Goal: Task Accomplishment & Management: Manage account settings

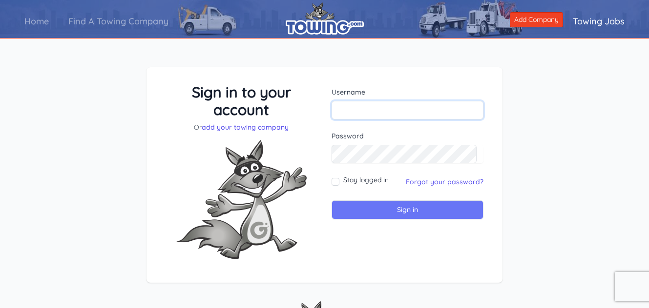
type input "gulfcoastroadside911@gmail.com"
click at [394, 213] on input "Sign in" at bounding box center [407, 210] width 152 height 19
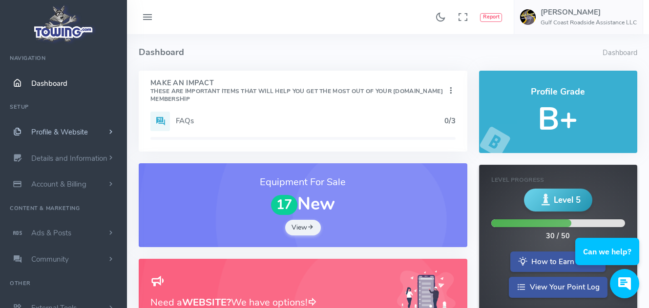
click at [89, 131] on link "Profile & Website" at bounding box center [63, 132] width 127 height 26
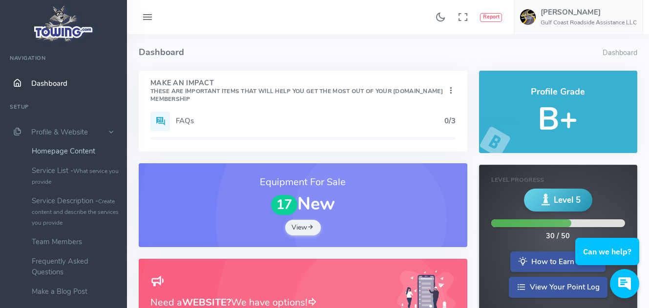
click at [58, 150] on link "Homepage Content" at bounding box center [75, 152] width 103 height 20
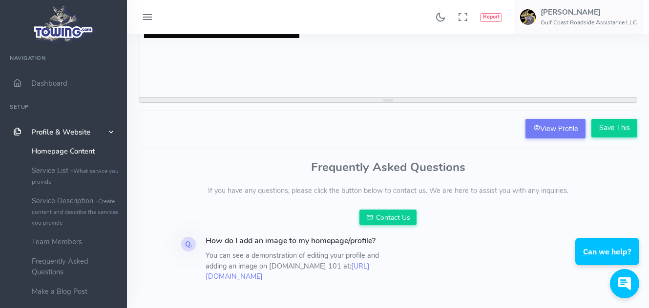
scroll to position [257, 0]
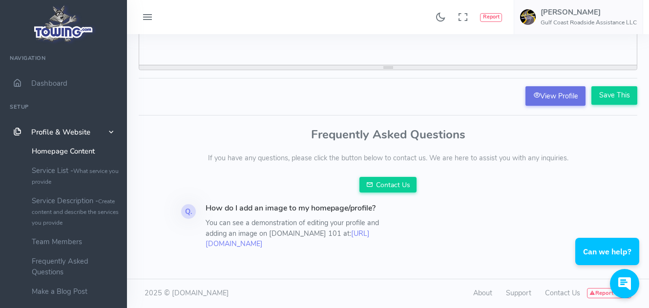
click at [555, 86] on link "View Profile" at bounding box center [555, 96] width 60 height 20
click at [67, 209] on small "Create content and describe the services you provide" at bounding box center [75, 212] width 87 height 29
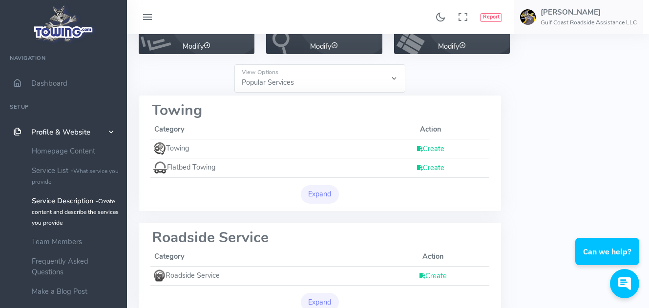
scroll to position [82, 0]
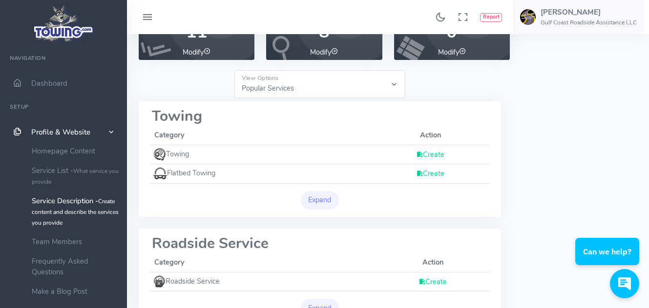
click at [433, 153] on link "Create" at bounding box center [430, 155] width 28 height 10
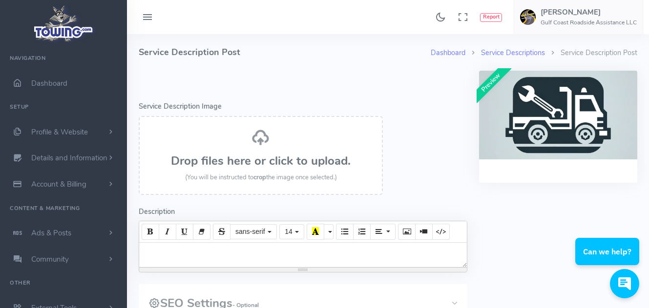
click at [251, 152] on div "Drop files here or click to upload. (You will be instructed to crop the image o…" at bounding box center [260, 155] width 223 height 55
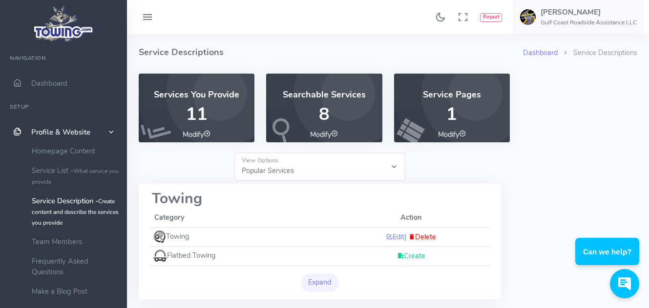
click at [406, 257] on link "Create" at bounding box center [411, 256] width 28 height 10
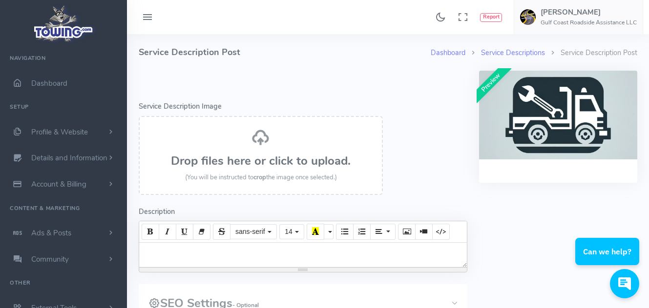
click at [260, 155] on h3 "Drop files here or click to upload." at bounding box center [260, 161] width 223 height 13
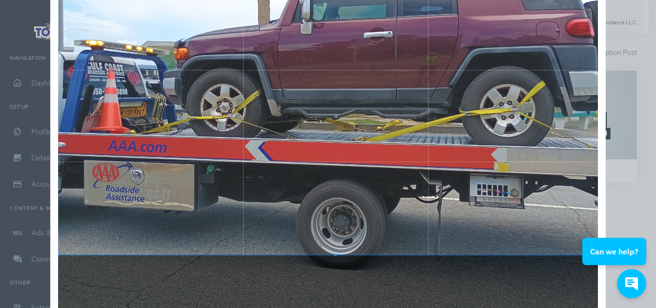
scroll to position [122, 0]
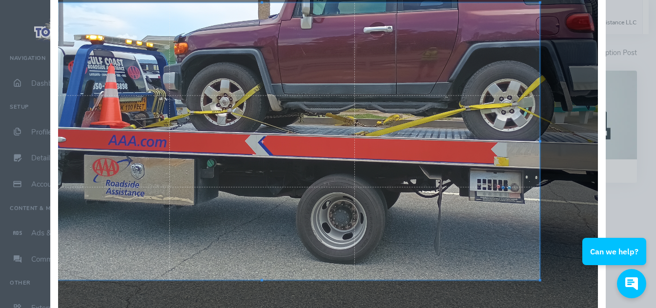
click at [242, 150] on div at bounding box center [261, 142] width 555 height 278
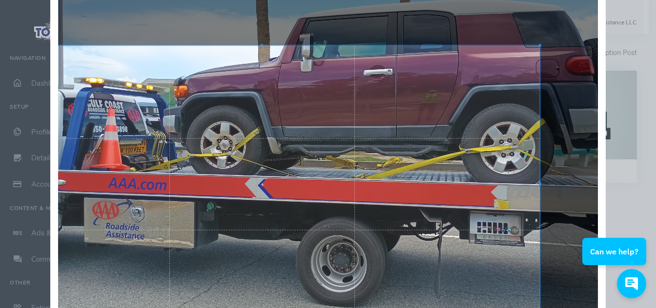
scroll to position [191, 0]
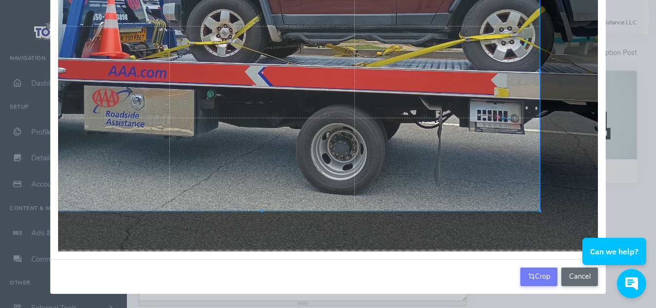
click at [572, 279] on button "Cancel" at bounding box center [579, 277] width 37 height 19
click at [575, 279] on iframe at bounding box center [615, 259] width 81 height 97
click at [572, 272] on button "Cancel" at bounding box center [579, 277] width 37 height 19
click at [573, 274] on button "Cancel" at bounding box center [579, 277] width 37 height 19
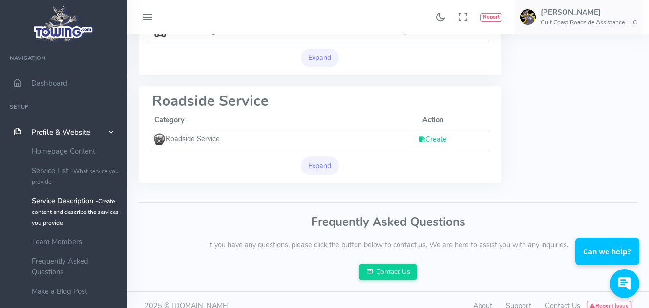
scroll to position [213, 0]
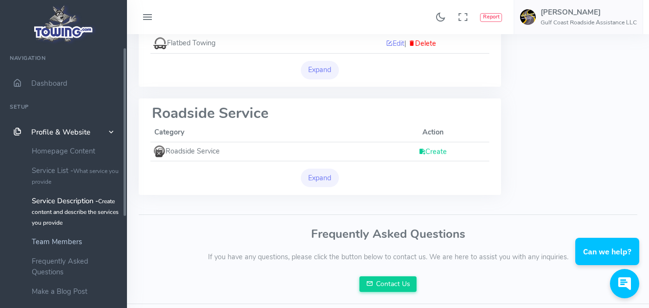
click at [61, 245] on link "Team Members" at bounding box center [75, 242] width 103 height 20
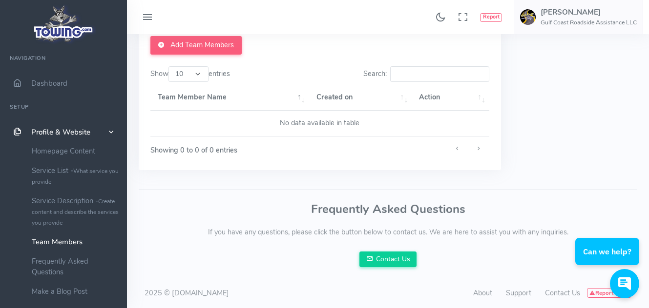
scroll to position [28, 0]
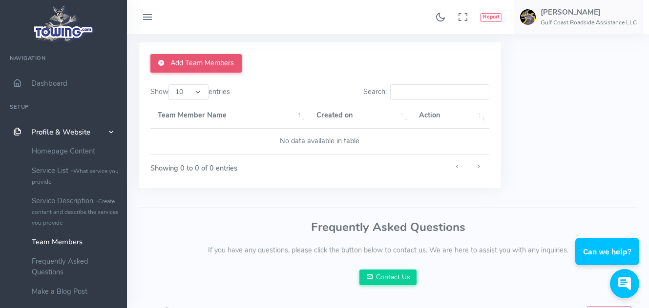
click at [199, 60] on link "Add Team Members" at bounding box center [195, 63] width 91 height 19
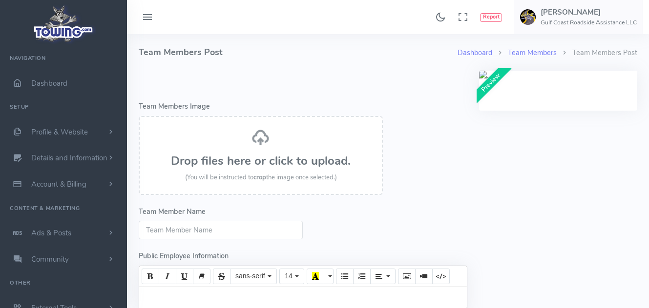
select select
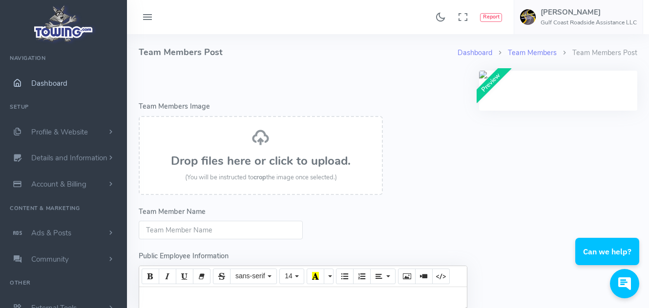
click at [52, 78] on link "Dashboard" at bounding box center [63, 83] width 127 height 26
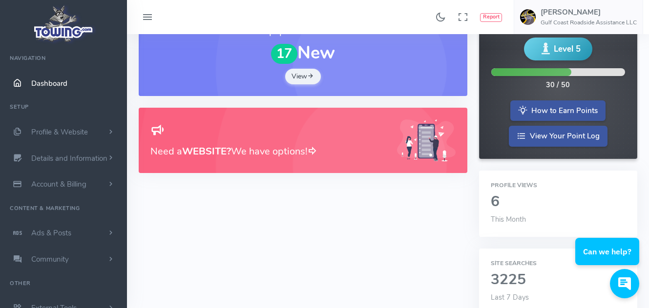
scroll to position [139, 0]
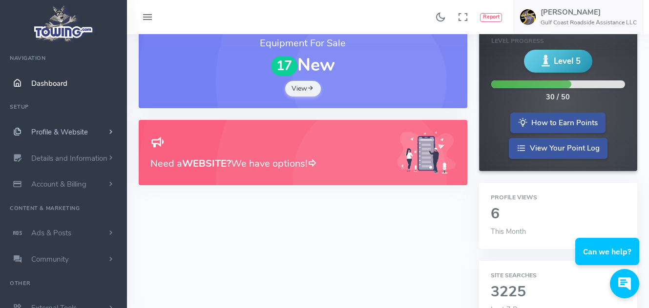
click at [59, 127] on span "Profile & Website" at bounding box center [59, 132] width 57 height 10
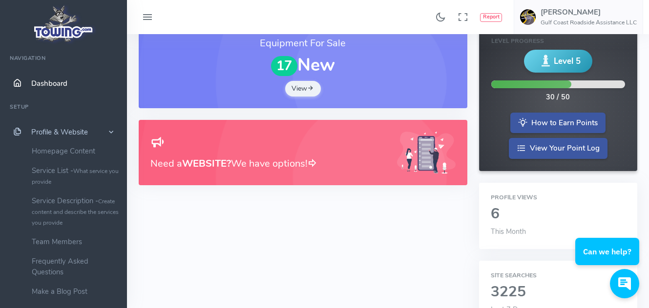
click at [50, 133] on span "Profile & Website" at bounding box center [59, 132] width 57 height 10
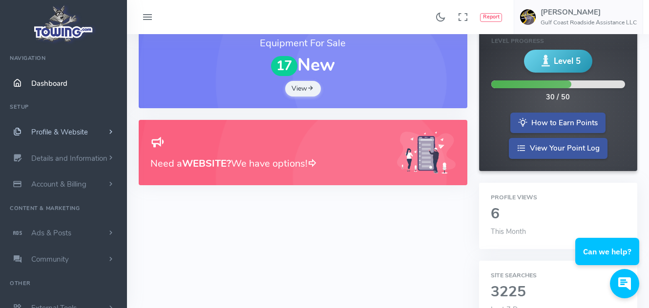
click at [50, 133] on span "Profile & Website" at bounding box center [59, 132] width 57 height 10
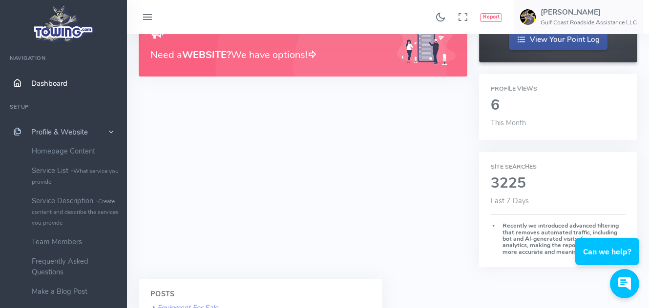
scroll to position [262, 0]
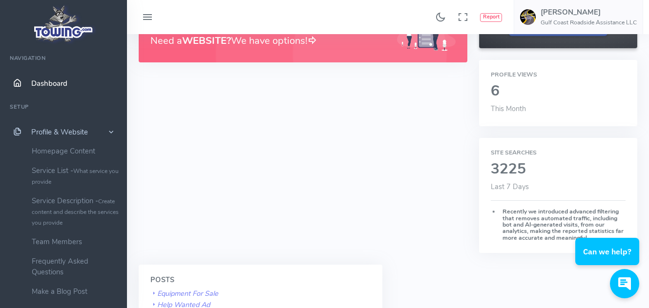
click at [48, 132] on span "Profile & Website" at bounding box center [59, 132] width 57 height 10
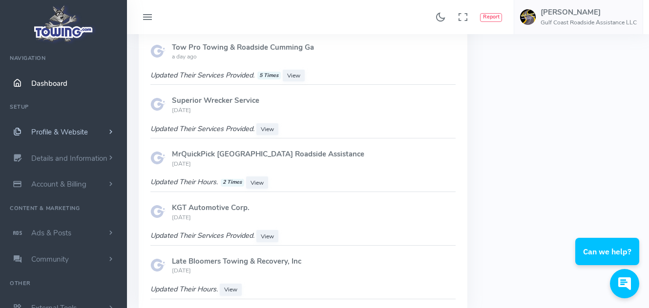
scroll to position [890, 0]
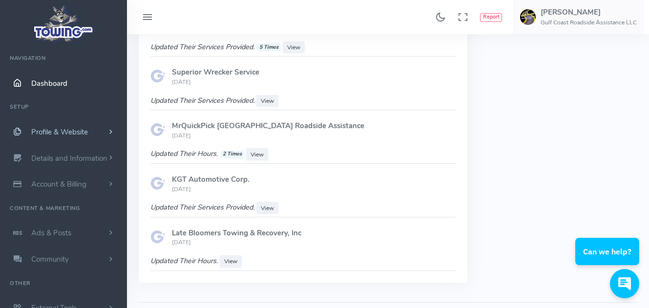
click at [53, 130] on span "Profile & Website" at bounding box center [59, 132] width 57 height 10
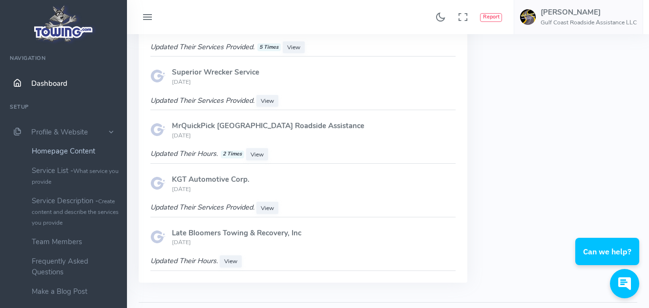
click at [60, 151] on link "Homepage Content" at bounding box center [75, 152] width 103 height 20
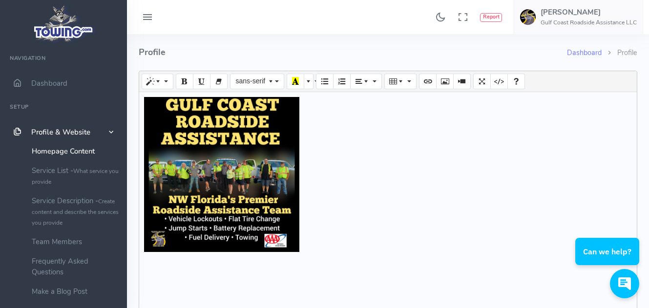
click at [149, 20] on icon at bounding box center [148, 18] width 12 height 16
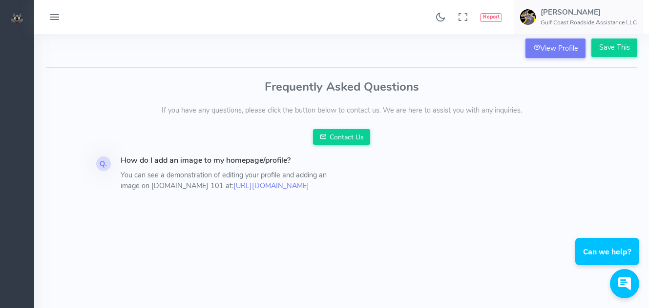
scroll to position [293, 0]
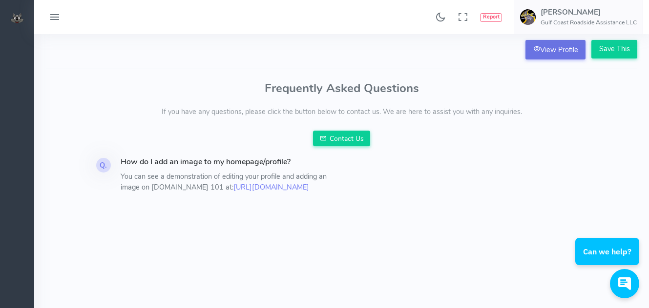
click at [556, 48] on link "View Profile" at bounding box center [555, 50] width 60 height 20
